Goal: Contribute content

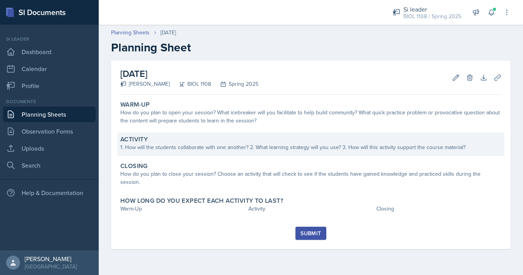
click at [248, 148] on div "1. How will the students collaborate with one another? 2. What learning strateg…" at bounding box center [310, 147] width 381 height 8
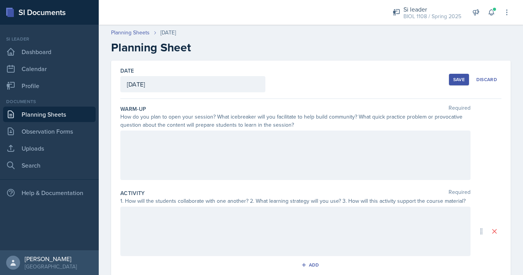
click at [245, 159] on div at bounding box center [295, 154] width 350 height 49
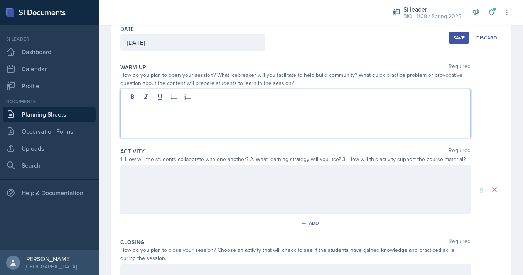
scroll to position [42, 0]
click at [246, 185] on div at bounding box center [295, 188] width 350 height 49
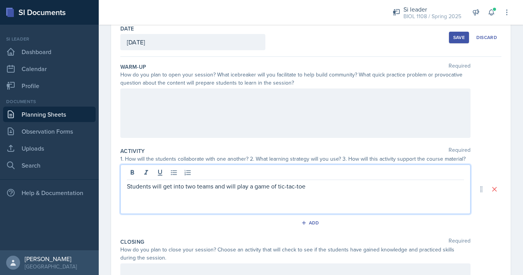
click at [126, 186] on div "Students will get into two teams and will play a game of tic-tac-toe" at bounding box center [295, 188] width 350 height 49
click at [129, 189] on p "Students will get into two teams and will play a game of tic-tac-toe" at bounding box center [295, 185] width 337 height 9
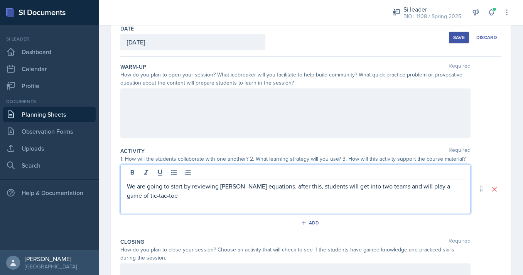
click at [216, 198] on p "We are going to start by reviewing [PERSON_NAME] equations. after this, student…" at bounding box center [295, 190] width 337 height 19
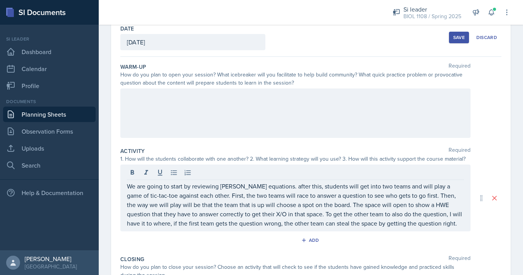
click at [451, 41] on button "Save" at bounding box center [459, 38] width 20 height 12
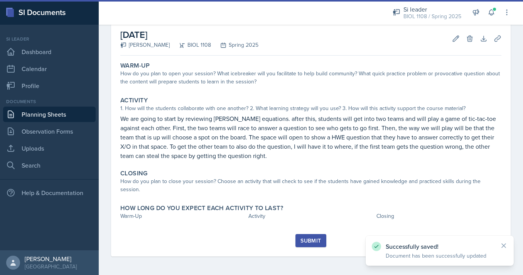
scroll to position [31, 0]
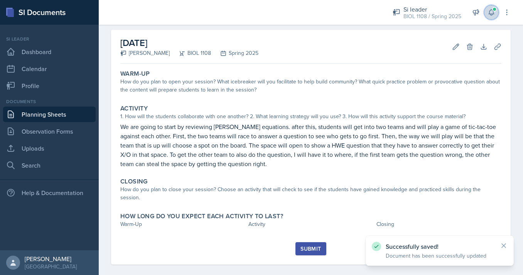
click at [495, 14] on icon at bounding box center [492, 12] width 8 height 8
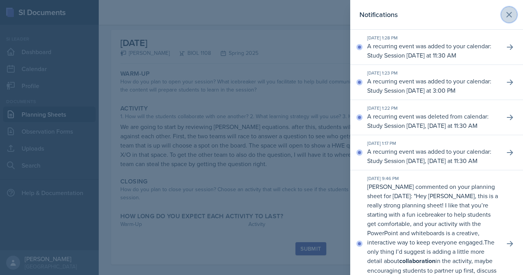
click at [507, 12] on icon at bounding box center [509, 14] width 9 height 9
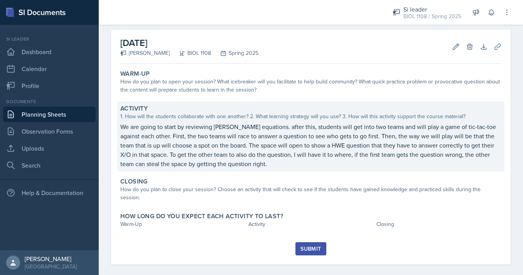
click at [424, 150] on p "We are going to start by reviewing [PERSON_NAME] equations. after this, student…" at bounding box center [310, 145] width 381 height 46
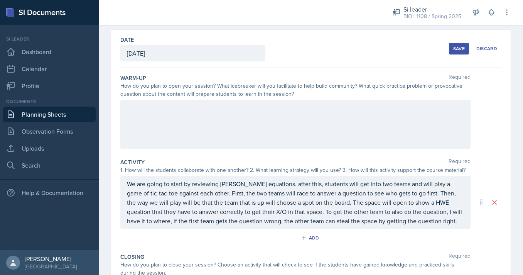
click at [463, 223] on p "We are going to start by reviewing [PERSON_NAME] equations. after this, student…" at bounding box center [295, 202] width 337 height 46
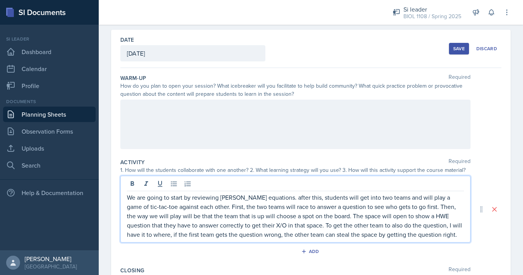
click at [462, 235] on p "We are going to start by reviewing [PERSON_NAME] equations. after this, student…" at bounding box center [295, 216] width 337 height 46
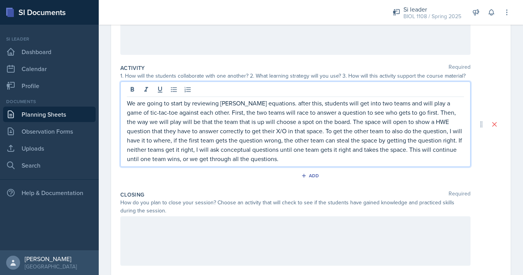
scroll to position [125, 0]
click at [183, 159] on p "We are going to start by reviewing [PERSON_NAME] equations. after this, student…" at bounding box center [295, 130] width 337 height 65
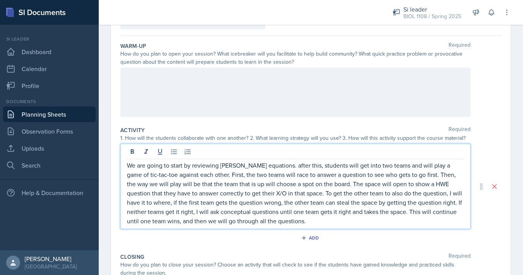
scroll to position [0, 0]
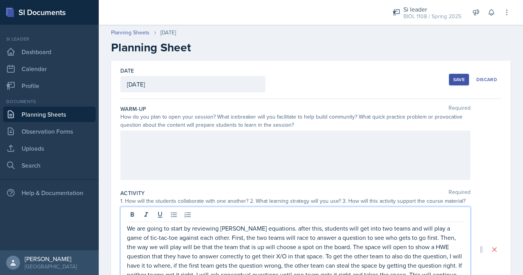
click at [450, 78] on button "Save" at bounding box center [459, 80] width 20 height 12
